Goal: Task Accomplishment & Management: Use online tool/utility

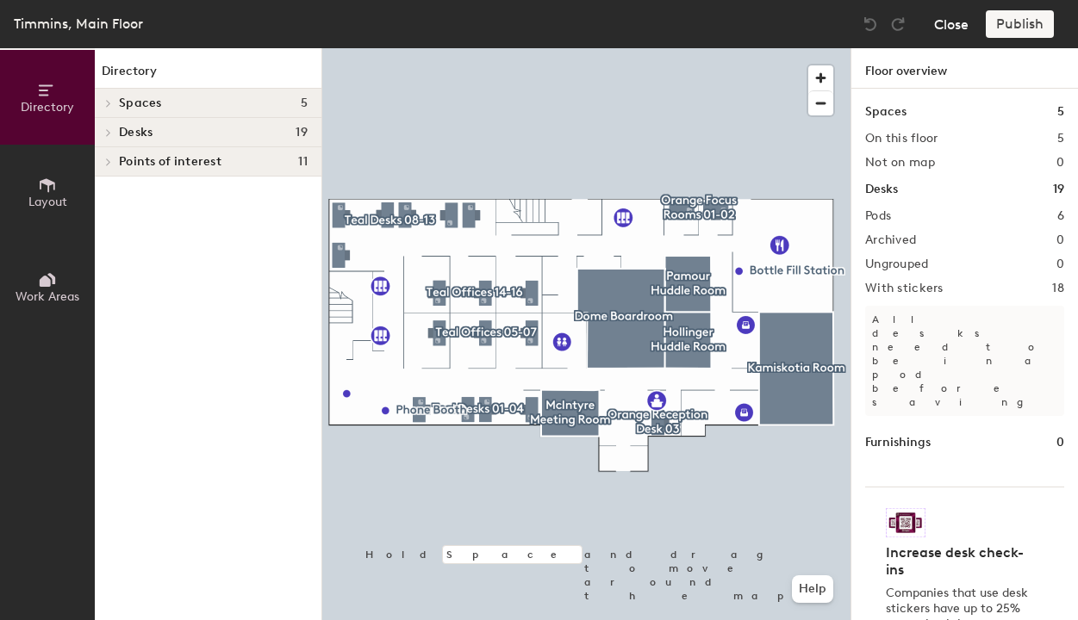
click at [967, 28] on button "Close" at bounding box center [951, 24] width 34 height 28
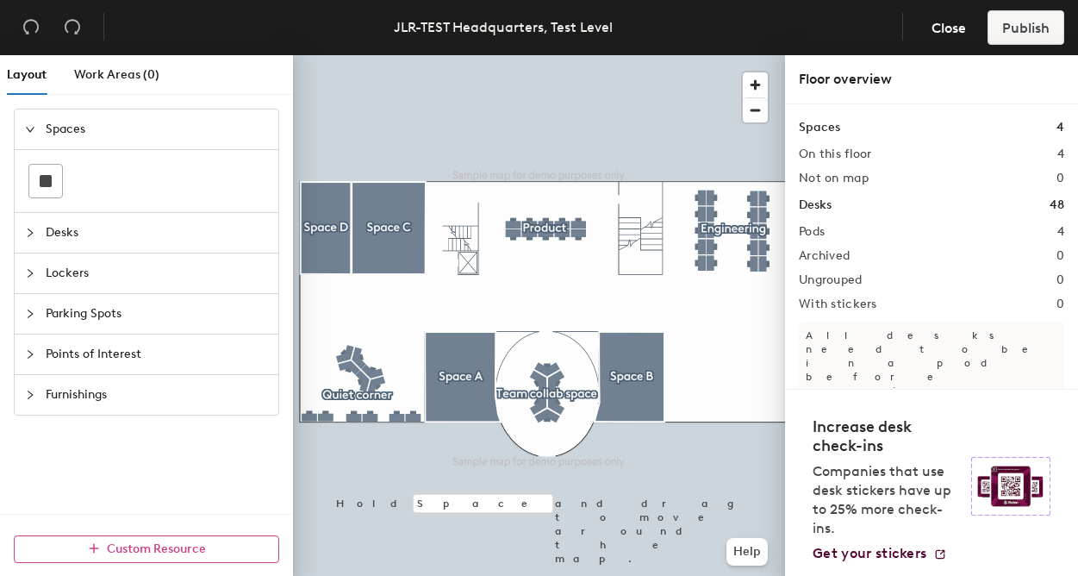
click at [153, 547] on span "Custom Resource" at bounding box center [156, 548] width 99 height 15
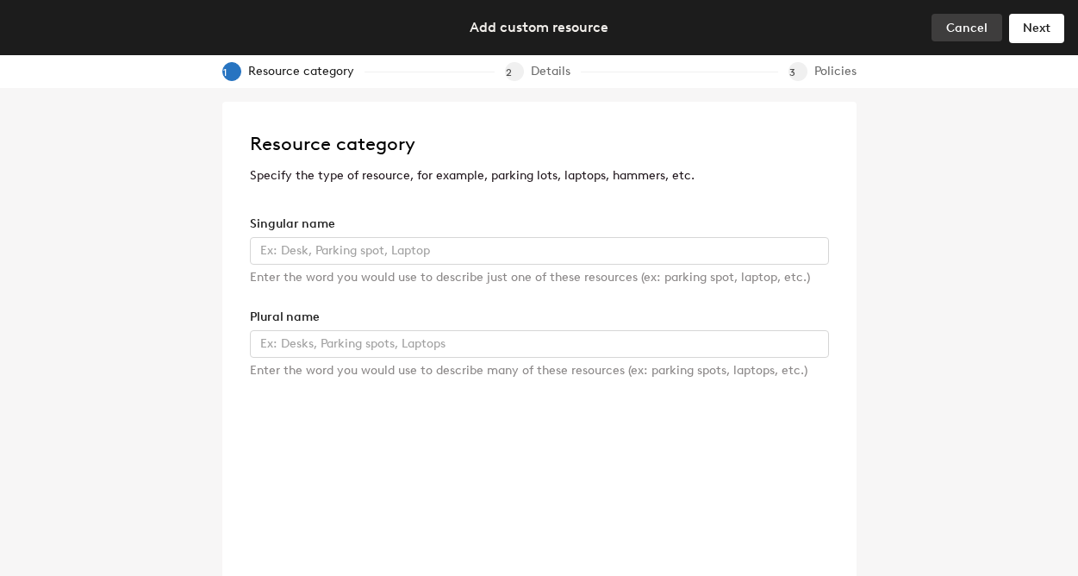
click at [954, 33] on span "Cancel" at bounding box center [966, 28] width 41 height 15
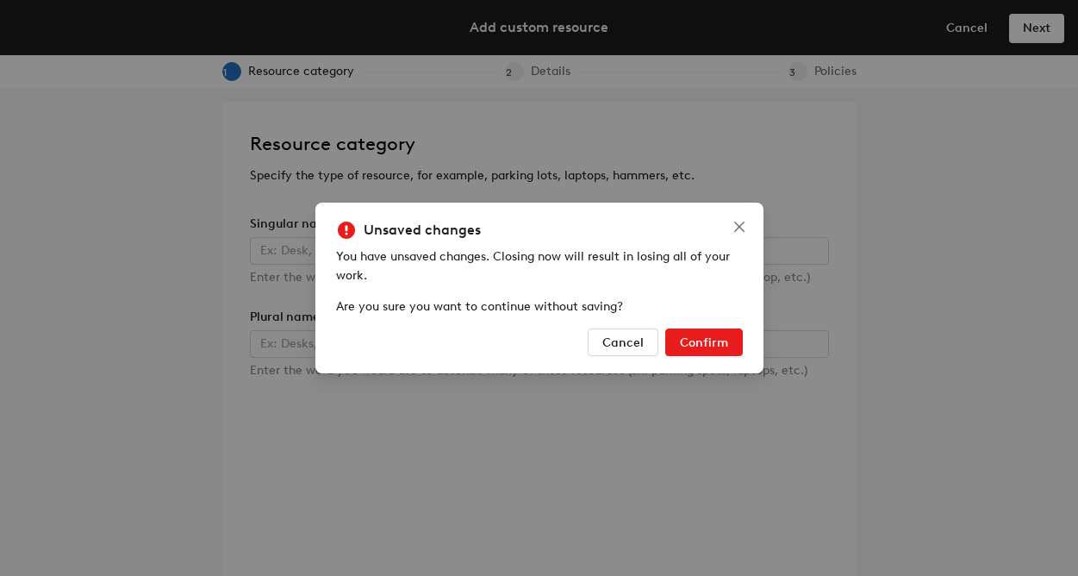
click at [733, 342] on button "Confirm" at bounding box center [704, 342] width 78 height 28
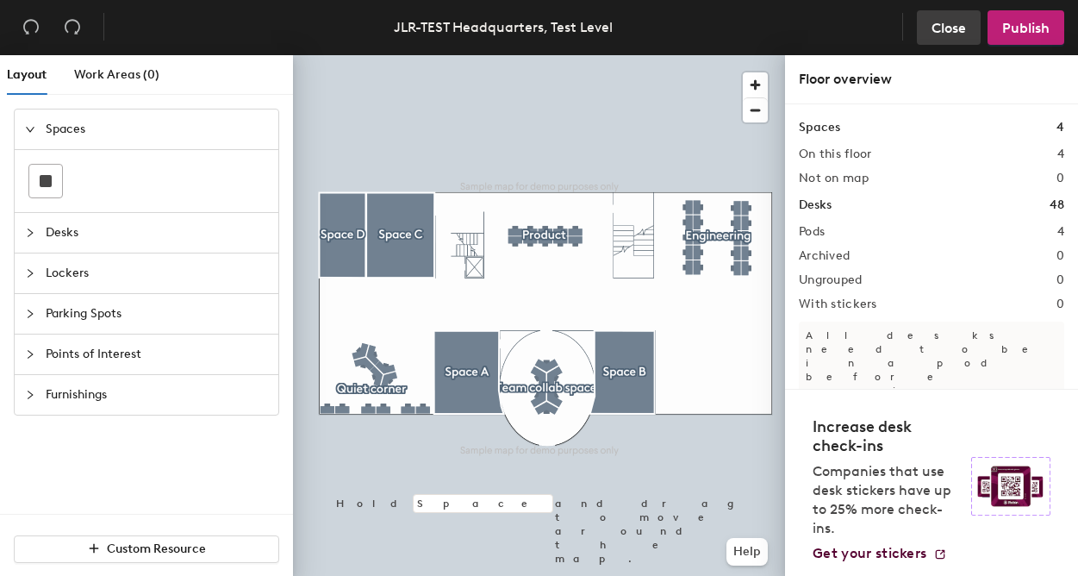
click at [926, 35] on button "Close" at bounding box center [949, 27] width 64 height 34
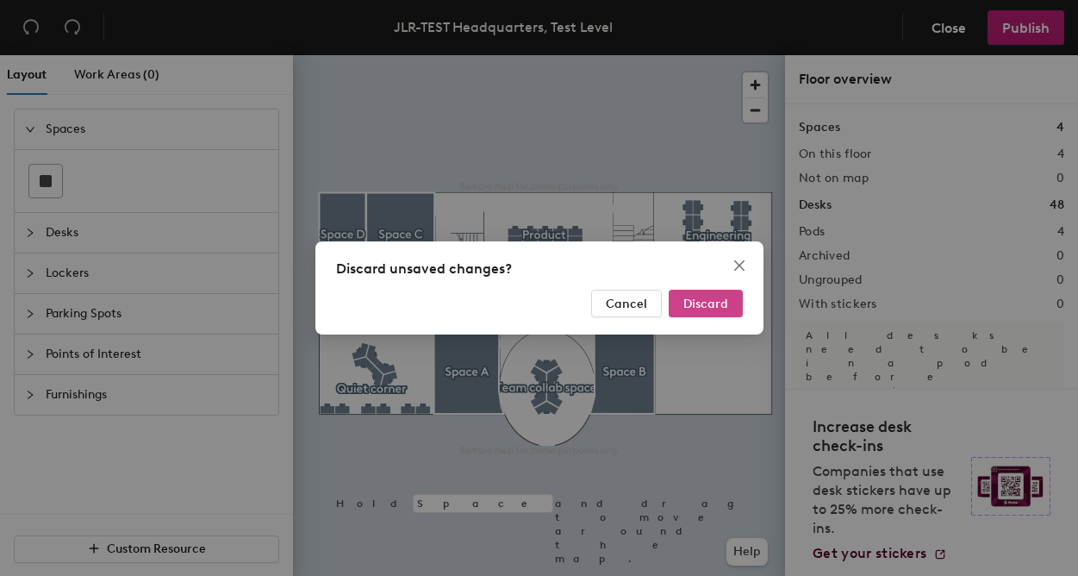
click at [692, 305] on span "Discard" at bounding box center [705, 303] width 45 height 15
